Goal: Information Seeking & Learning: Understand process/instructions

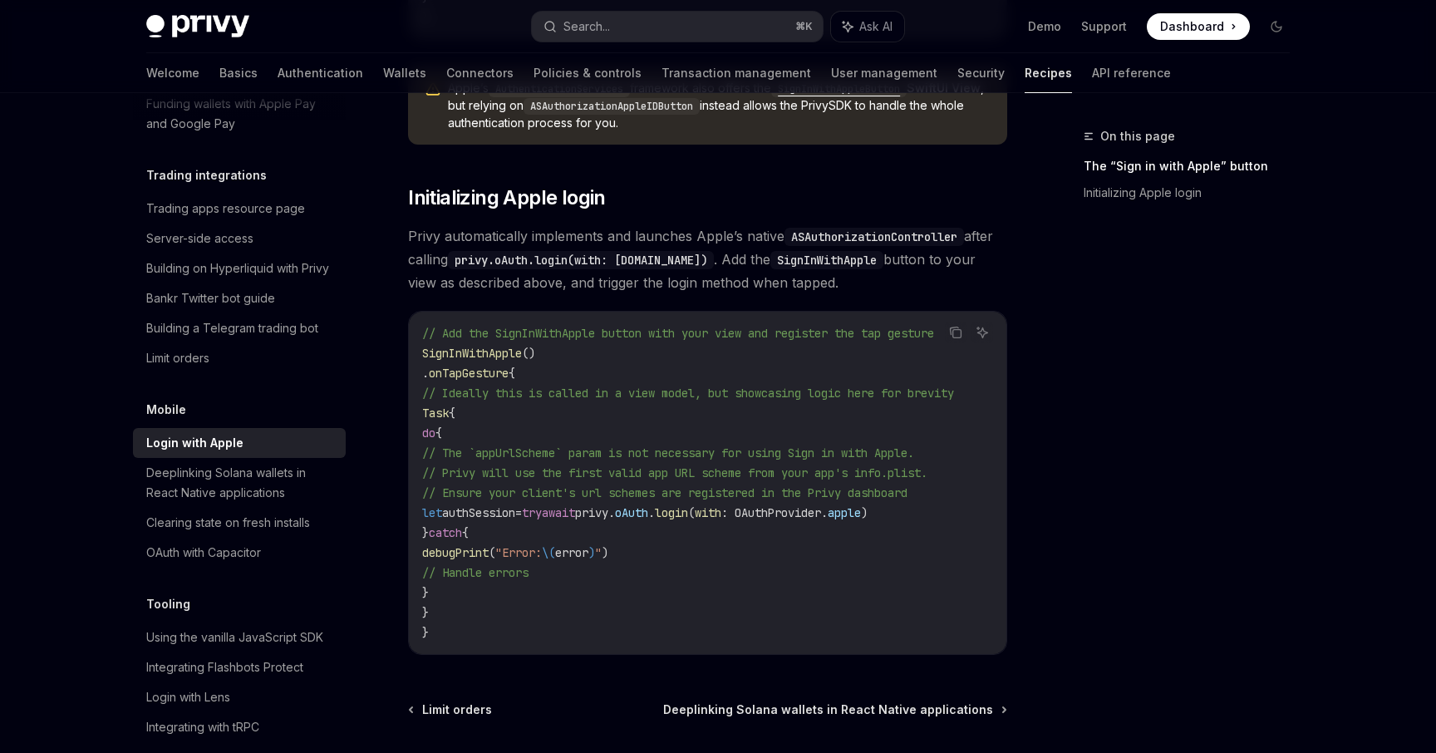
scroll to position [905, 0]
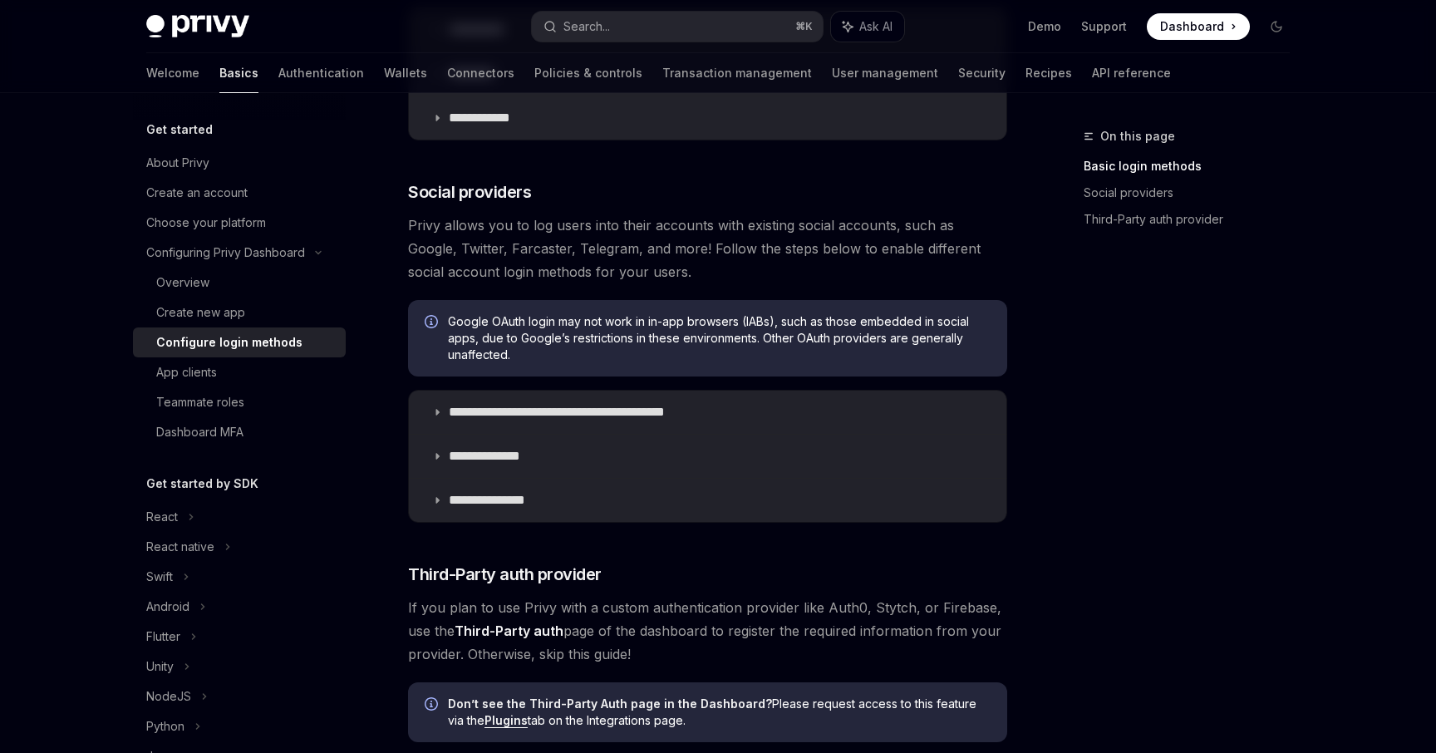
scroll to position [462, 0]
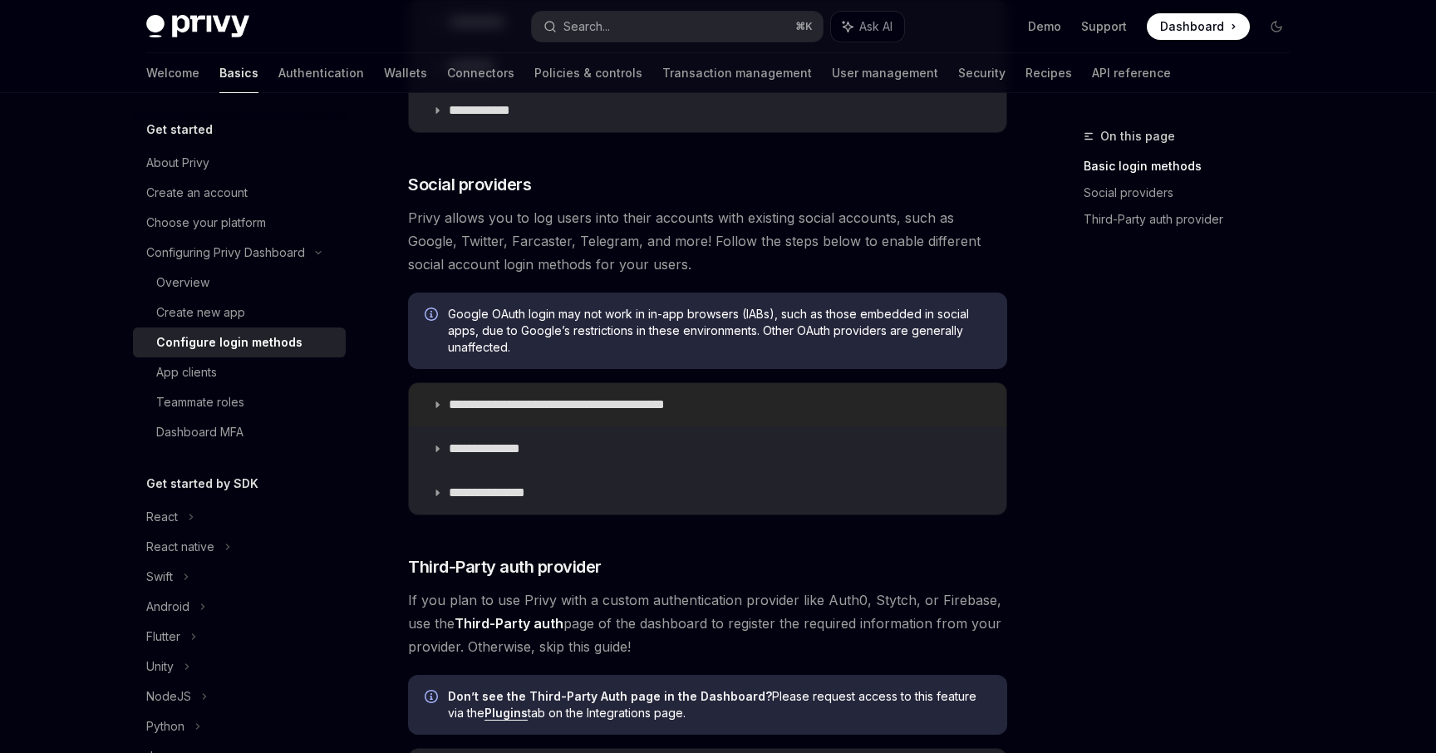
click at [624, 402] on p "**********" at bounding box center [586, 404] width 274 height 17
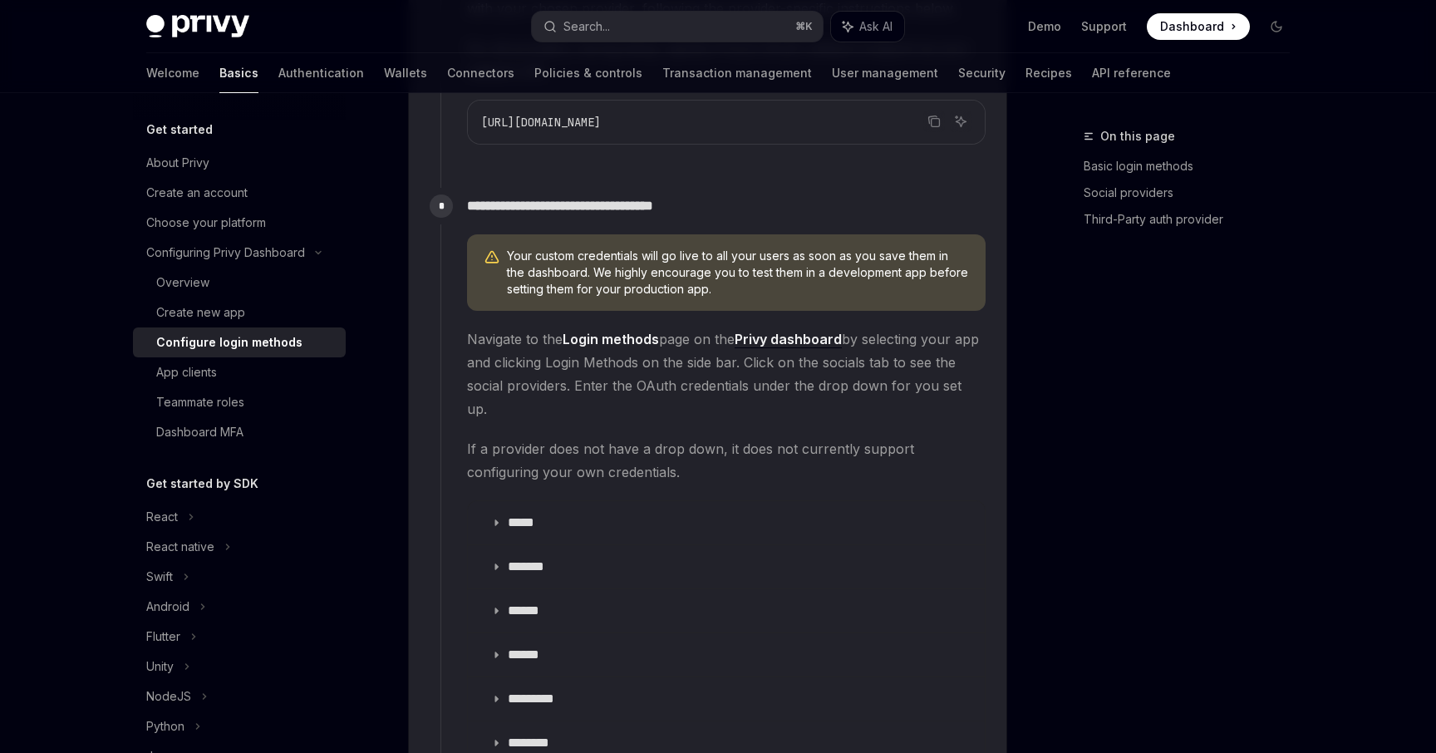
scroll to position [1665, 0]
click at [541, 500] on summary "*****" at bounding box center [726, 521] width 517 height 43
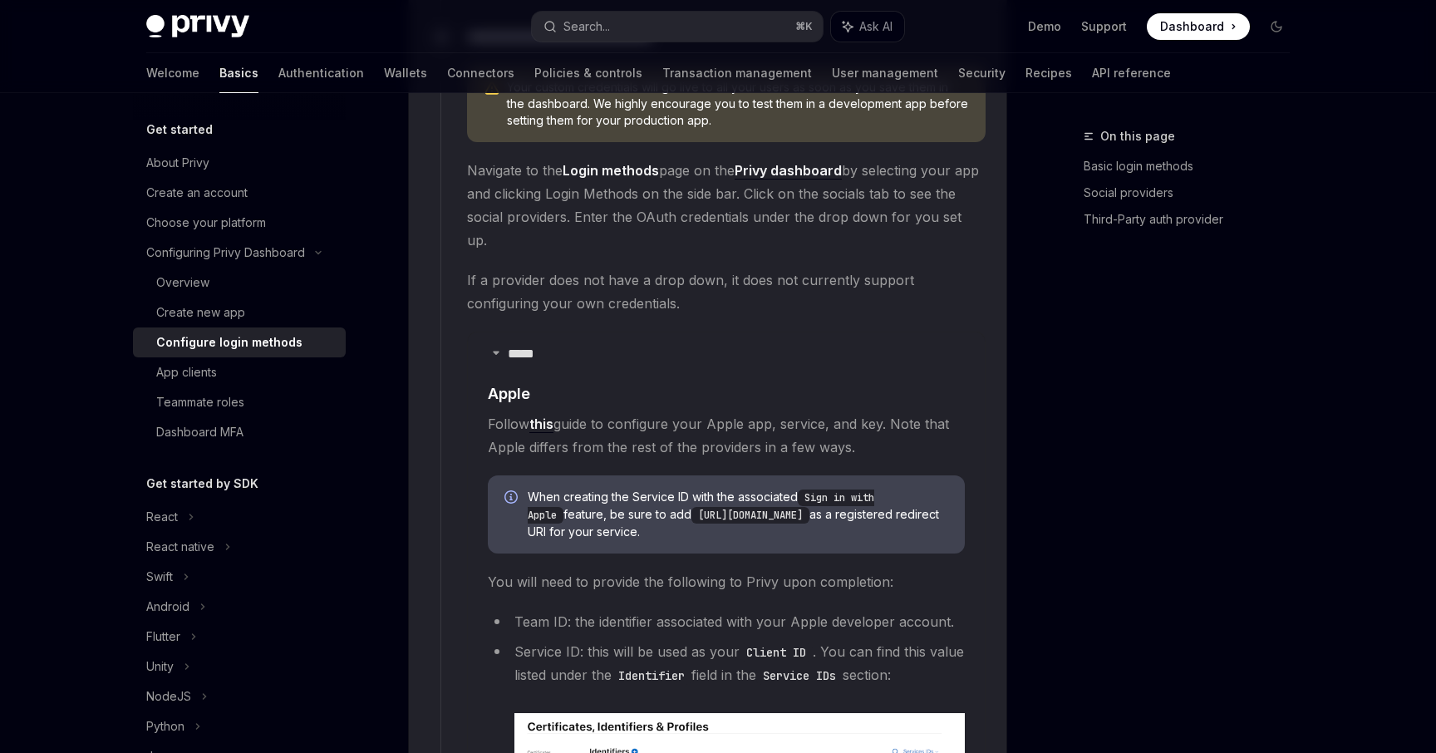
scroll to position [1840, 0]
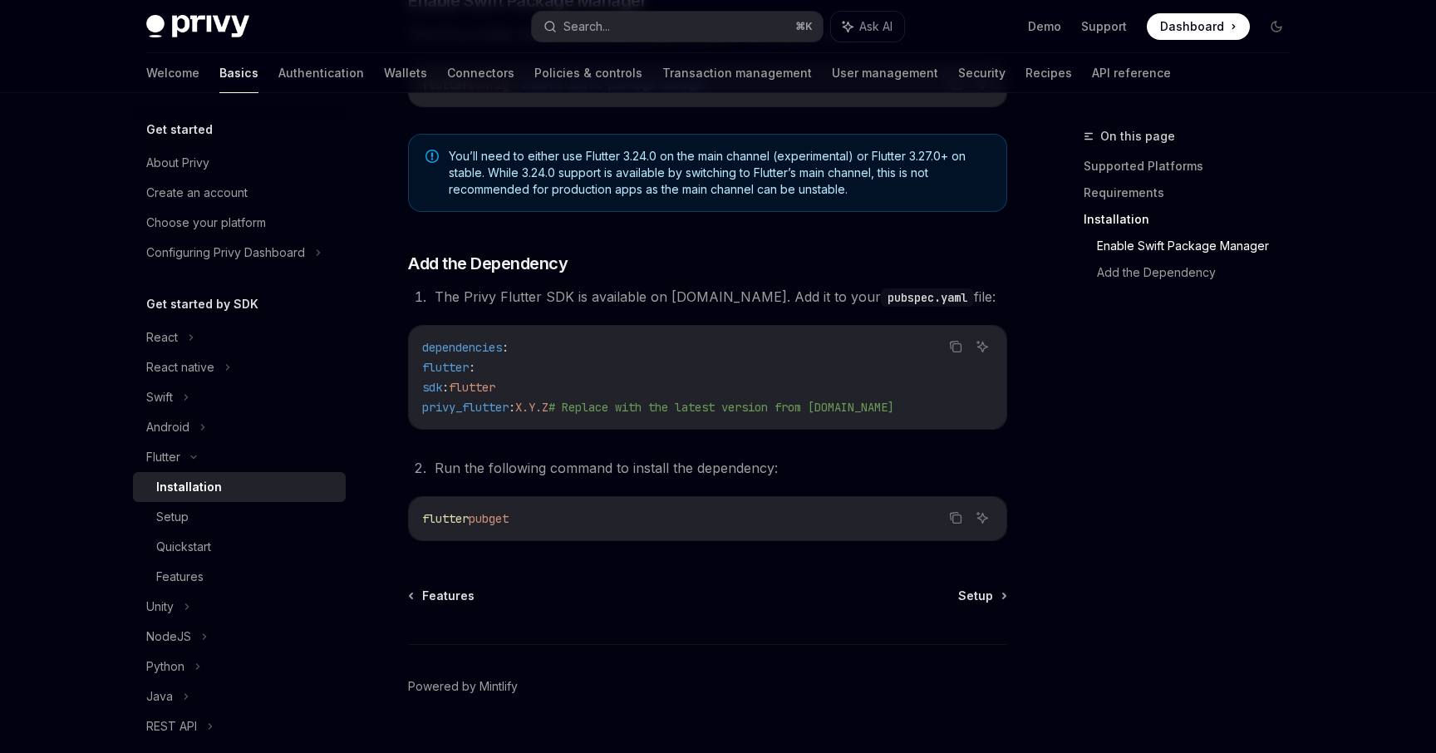
scroll to position [651, 0]
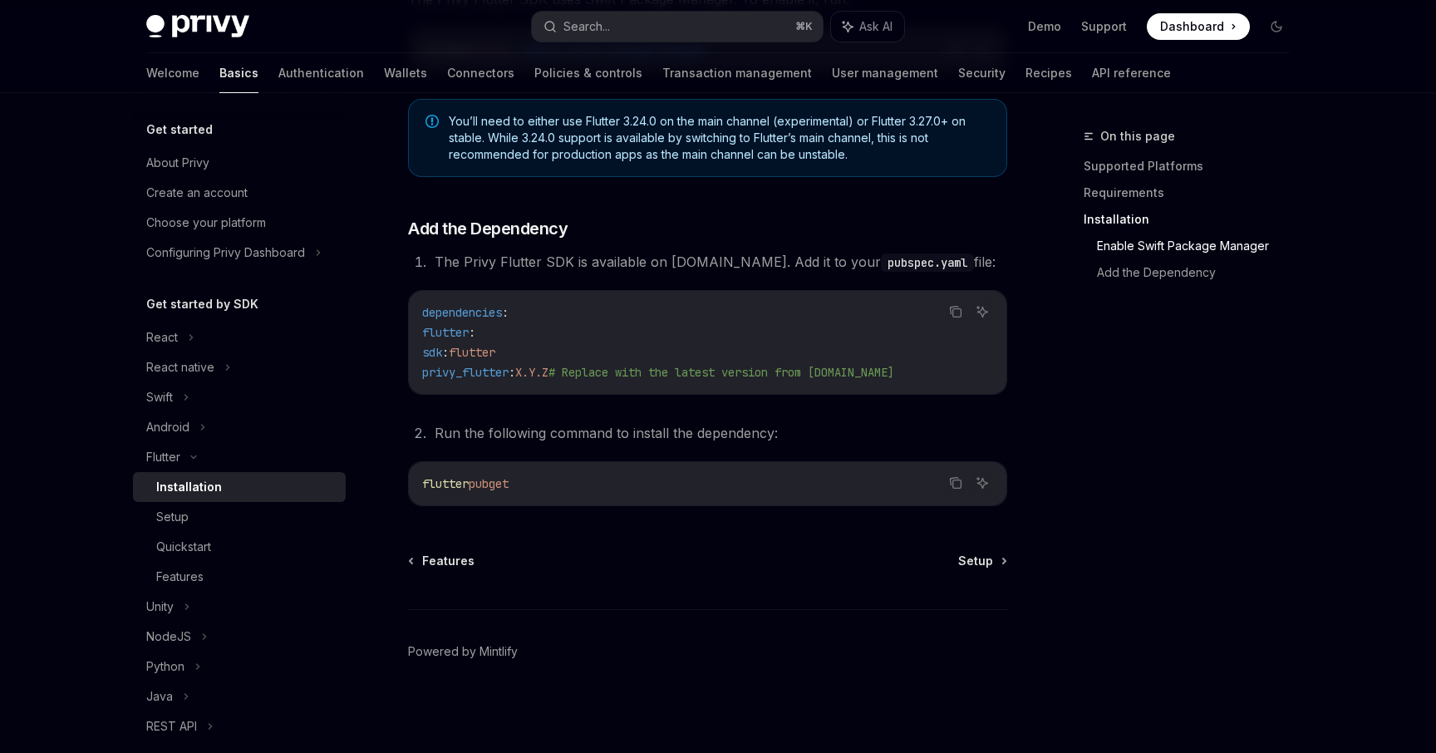
click at [959, 552] on div "Flutter Installation OpenAI Open in ChatGPT OpenAI Open in ChatGPT ​ Supported …" at bounding box center [552, 114] width 918 height 1278
click at [973, 560] on span "Setup" at bounding box center [975, 561] width 35 height 17
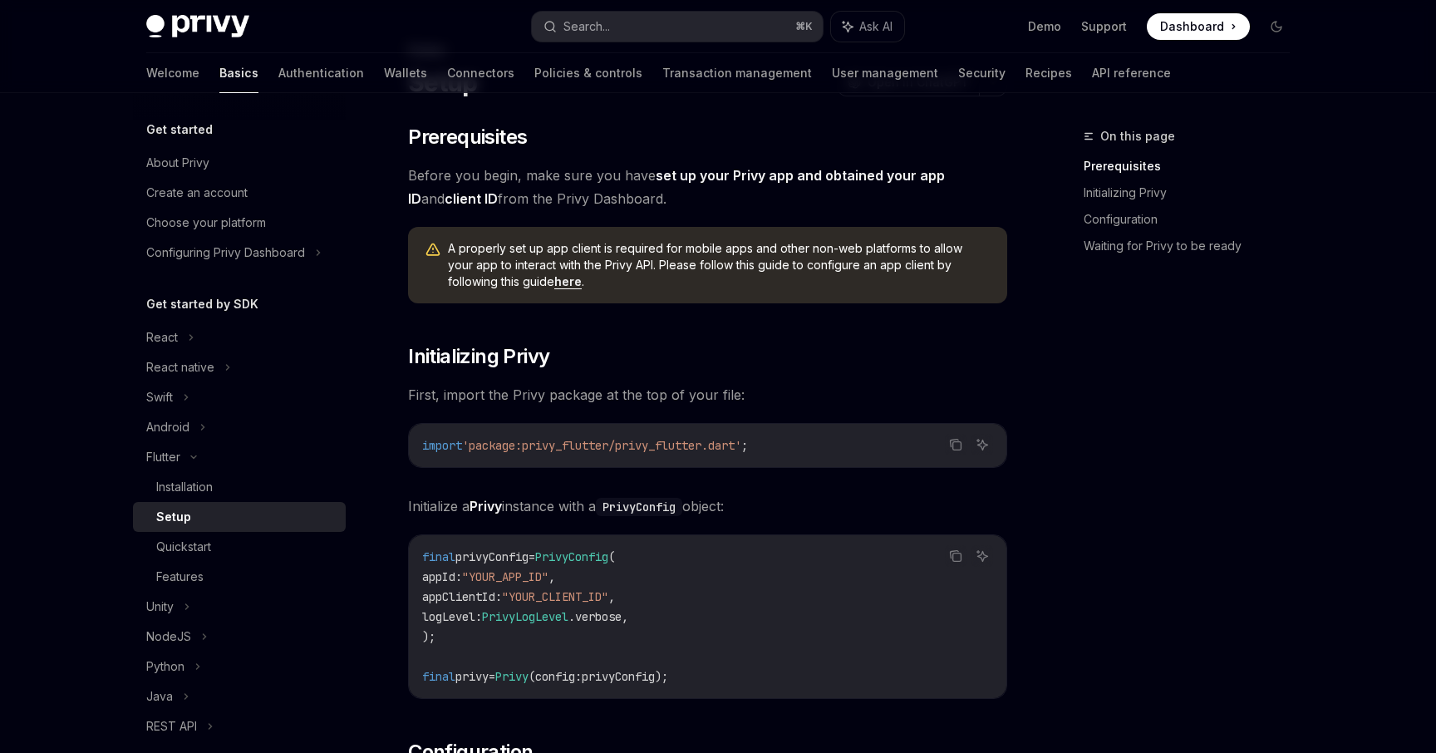
scroll to position [76, 0]
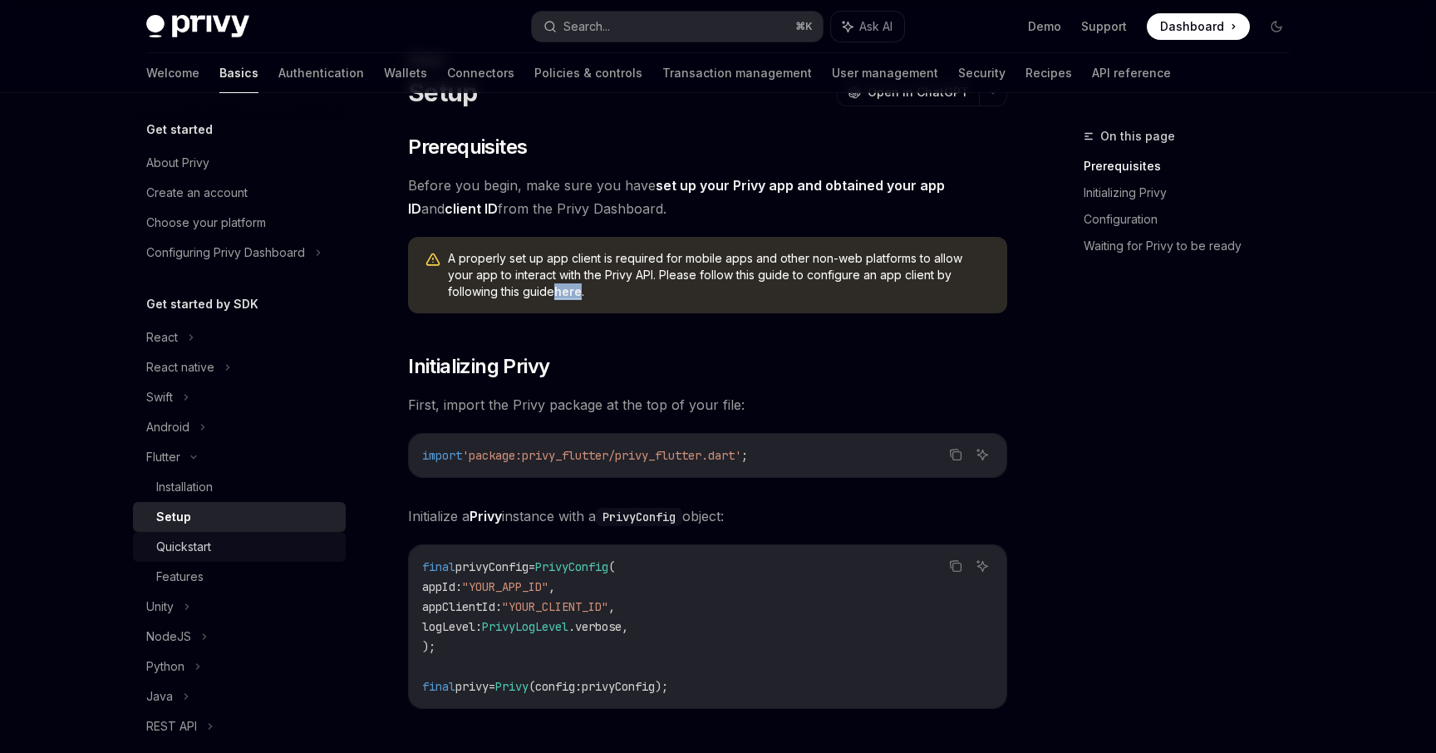
click at [219, 542] on div "Quickstart" at bounding box center [246, 547] width 180 height 20
type textarea "*"
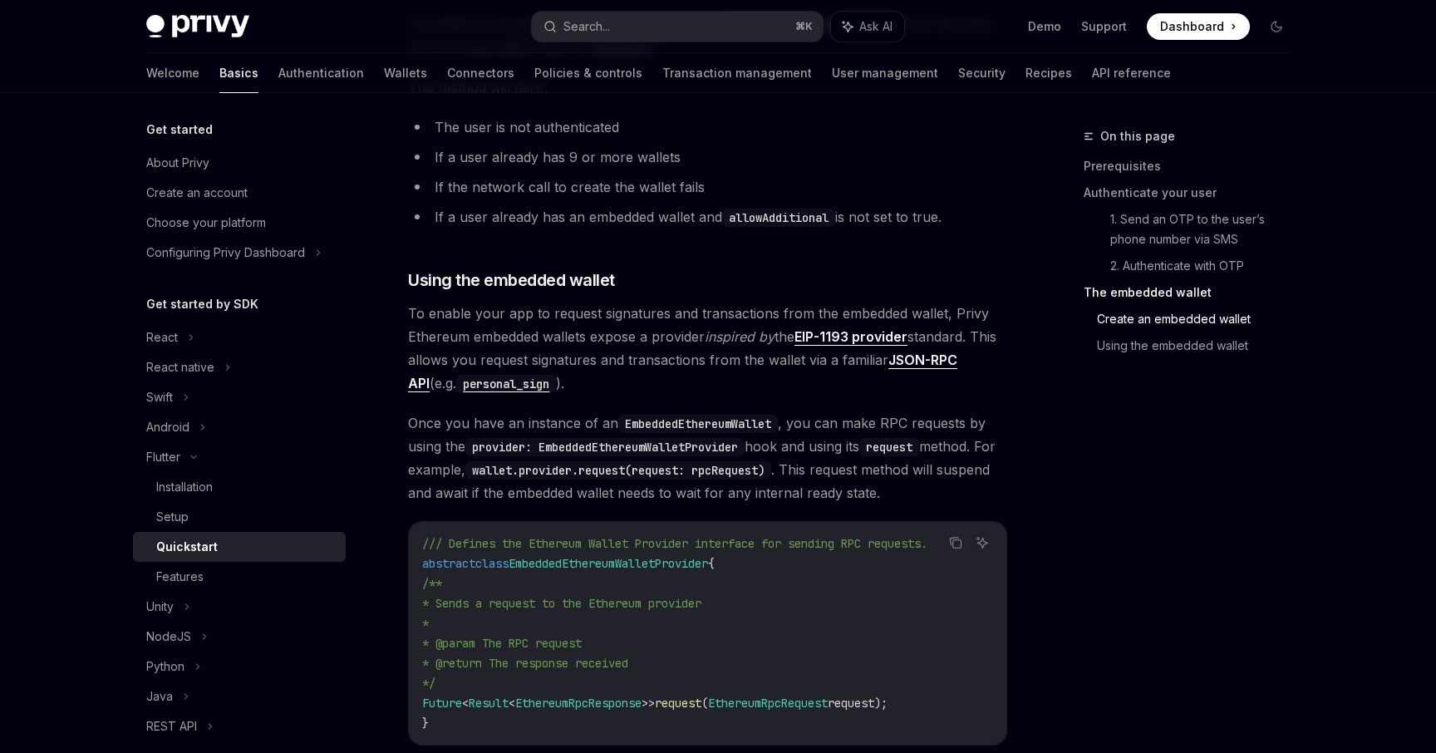
scroll to position [2389, 0]
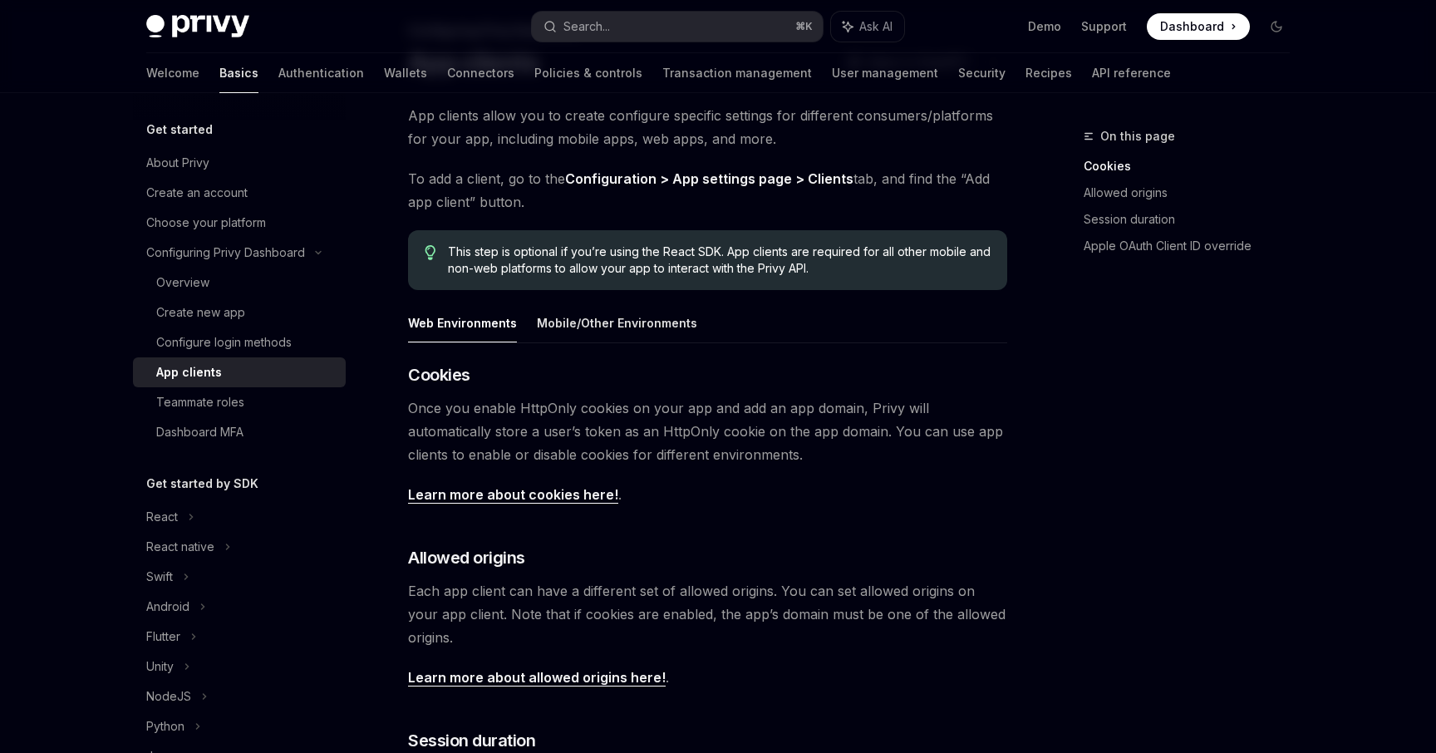
scroll to position [116, 0]
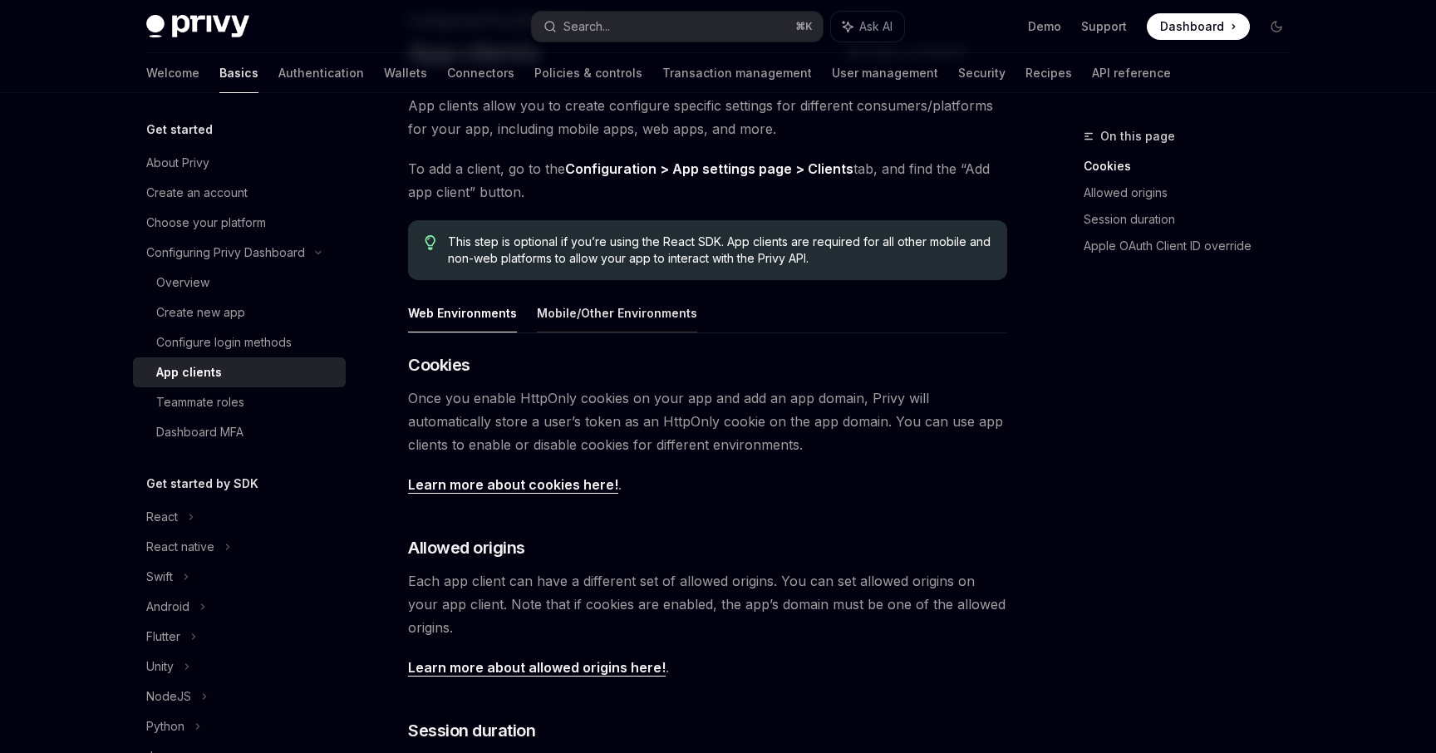
click at [658, 313] on button "Mobile/Other Environments" at bounding box center [617, 312] width 160 height 39
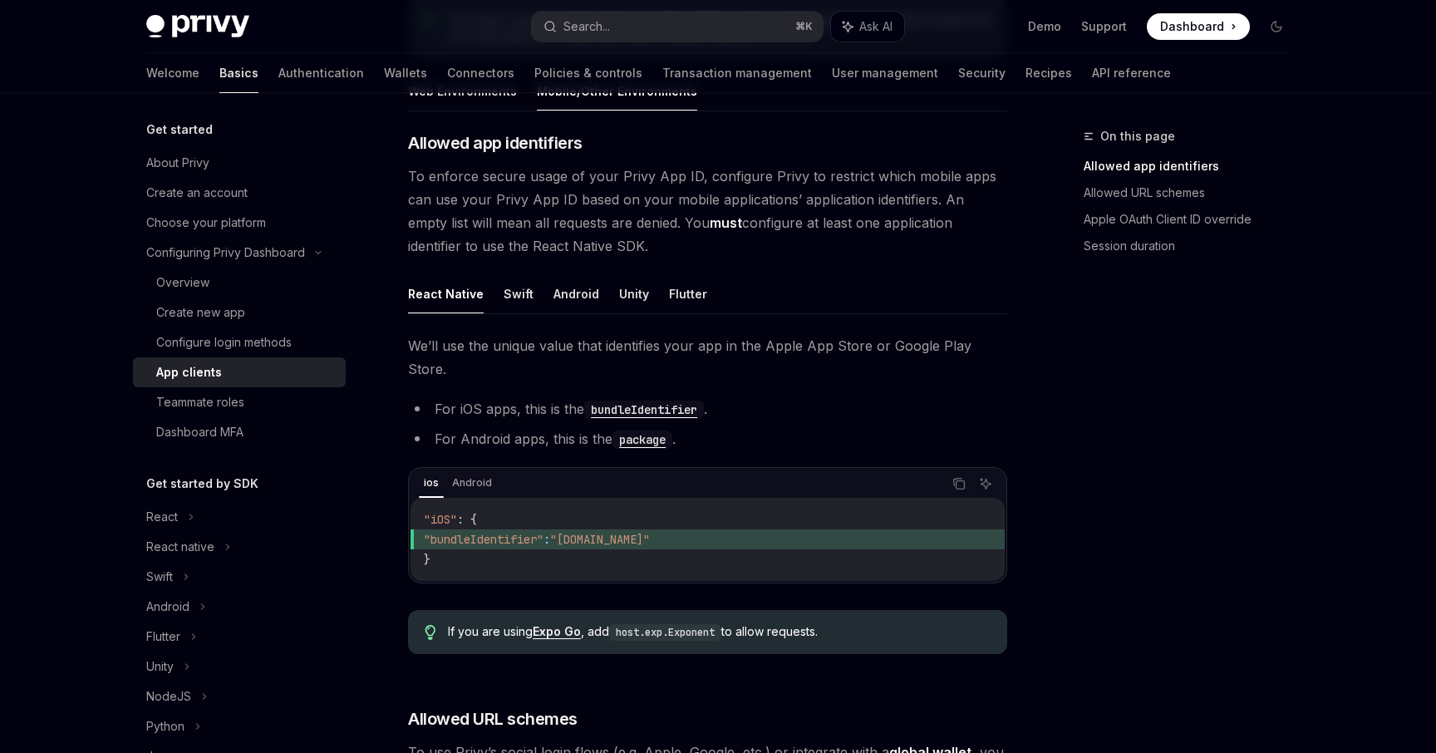
scroll to position [323, 0]
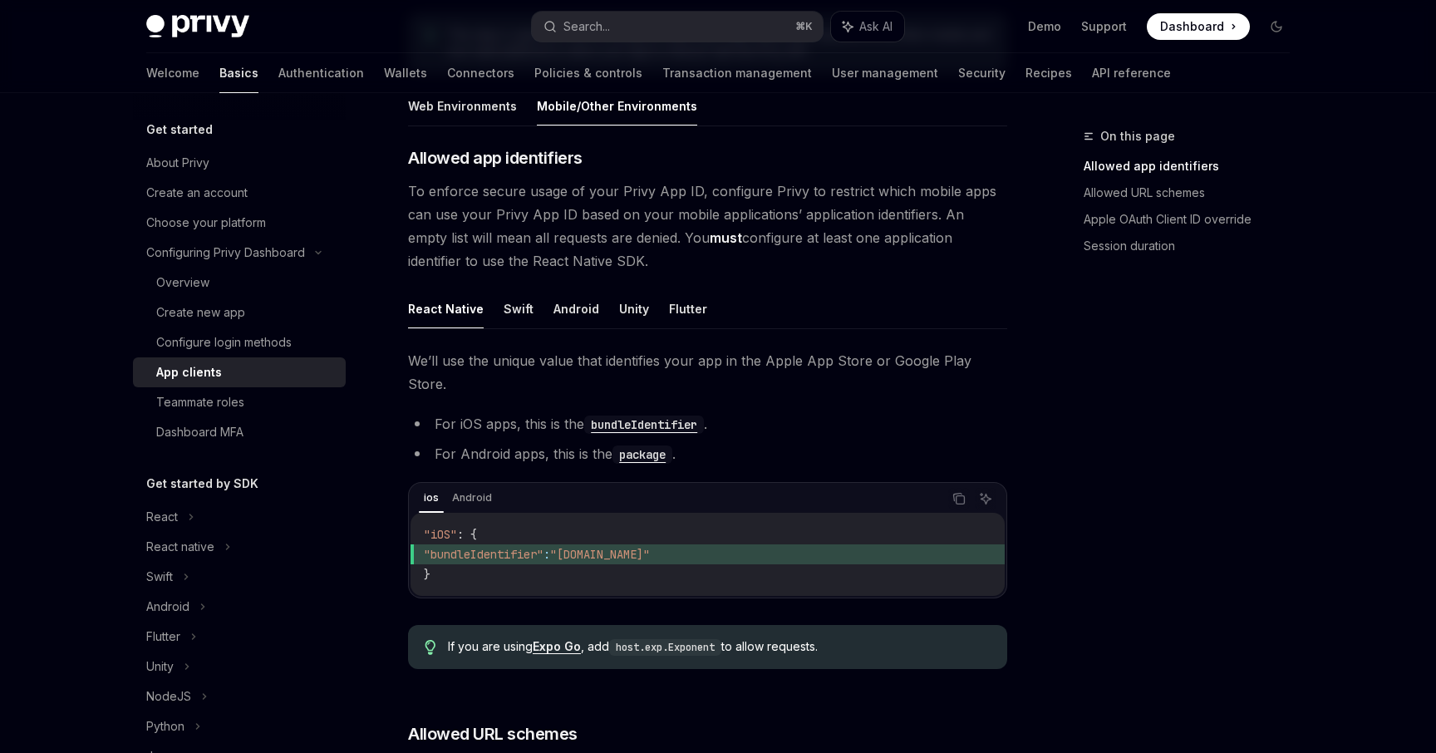
type textarea "*"
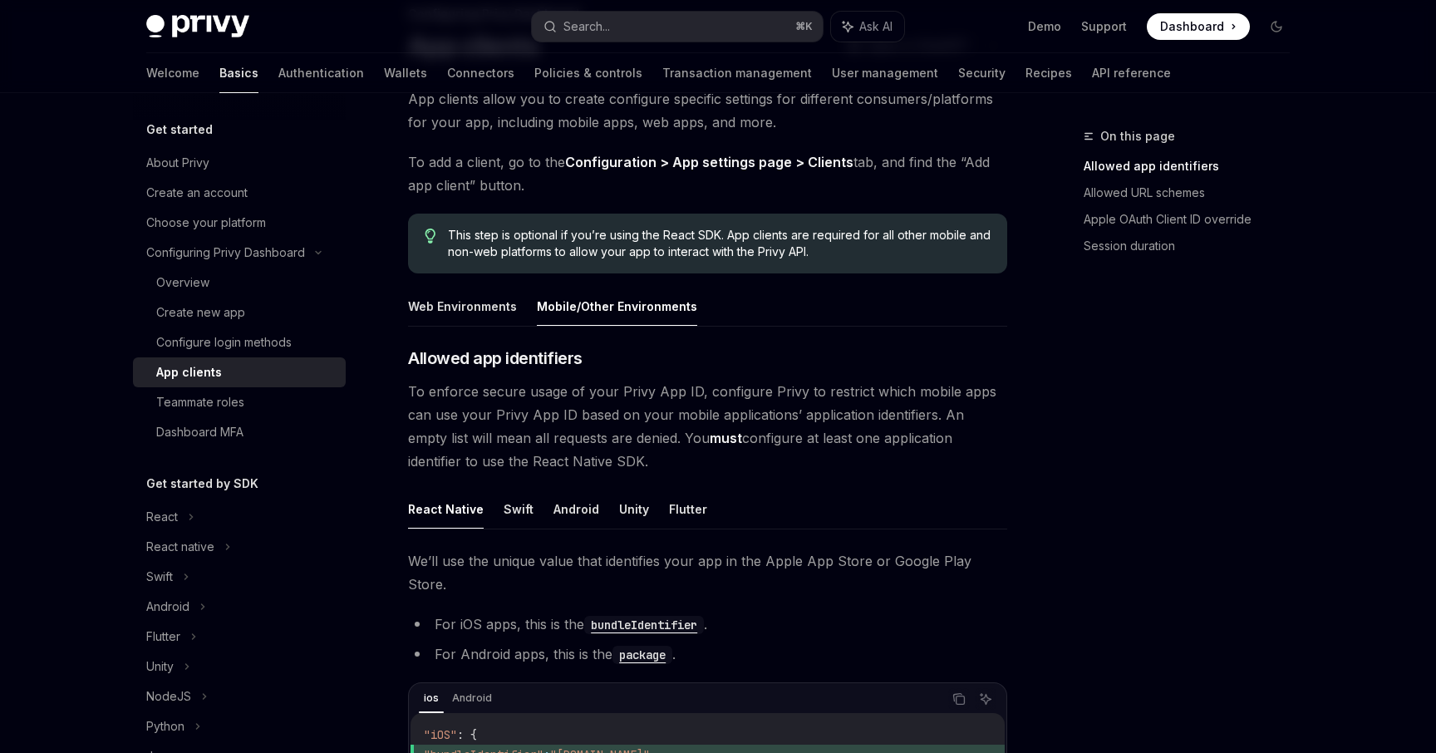
scroll to position [116, 0]
